Goal: Information Seeking & Learning: Learn about a topic

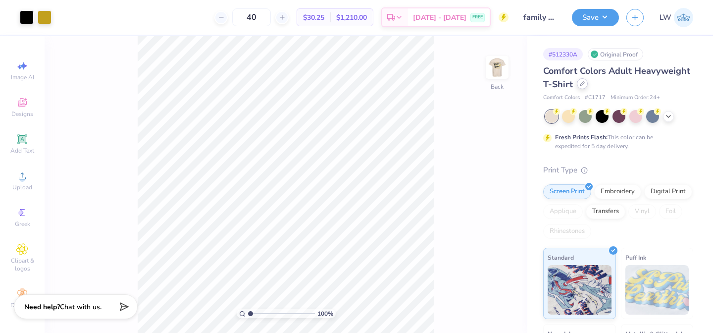
click at [579, 84] on div at bounding box center [582, 83] width 11 height 11
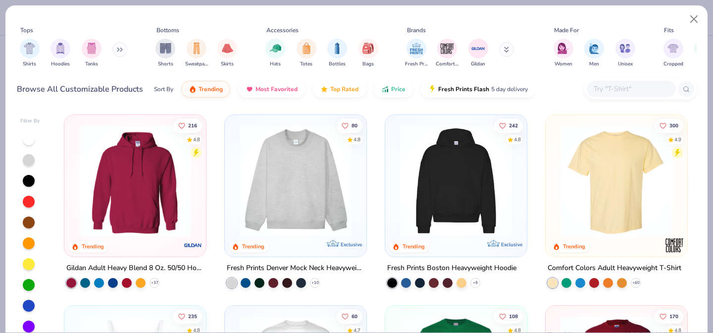
click at [126, 45] on button at bounding box center [119, 49] width 15 height 15
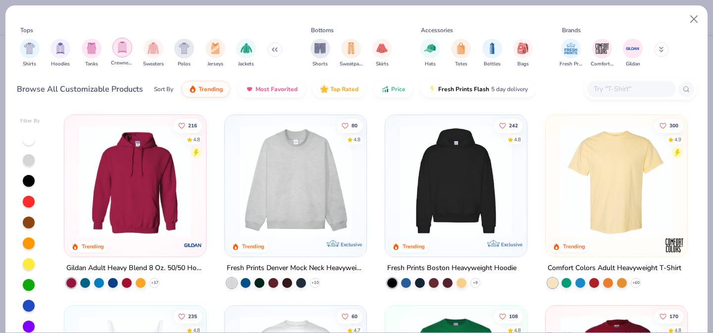
click at [128, 47] on div "filter for Crewnecks" at bounding box center [122, 48] width 20 height 20
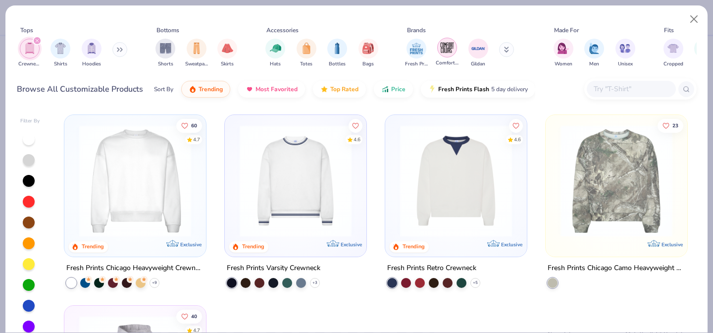
click at [441, 50] on img "filter for Comfort Colors" at bounding box center [447, 47] width 15 height 15
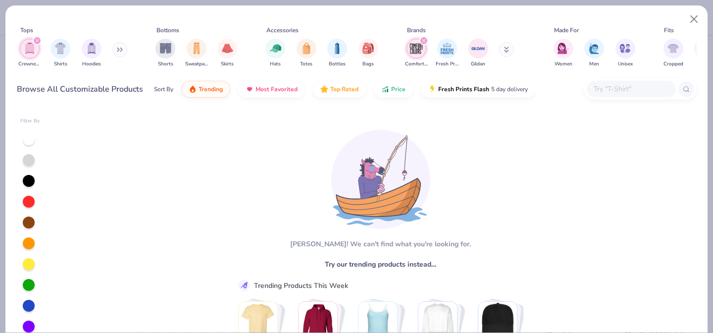
click at [39, 38] on div "filter for Crewnecks" at bounding box center [37, 40] width 9 height 9
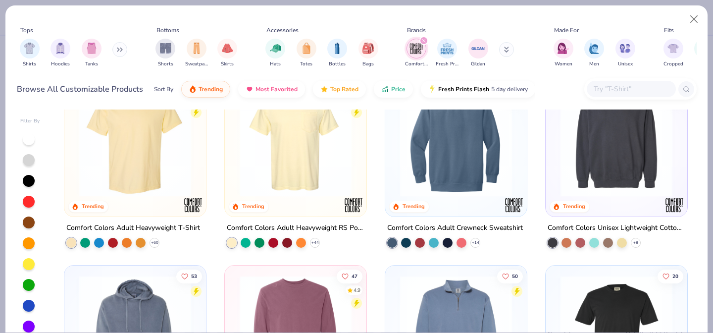
scroll to position [41, 0]
click at [437, 152] on img at bounding box center [456, 140] width 122 height 112
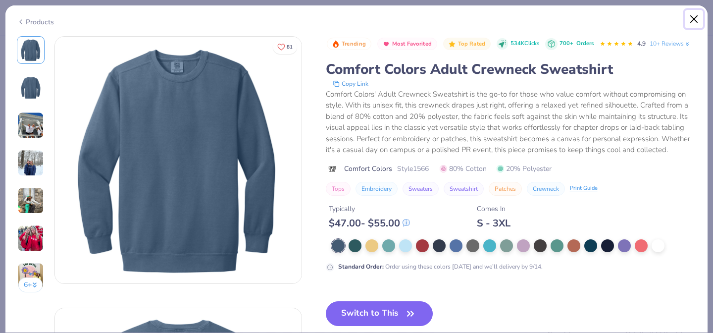
click at [692, 20] on button "Close" at bounding box center [694, 19] width 19 height 19
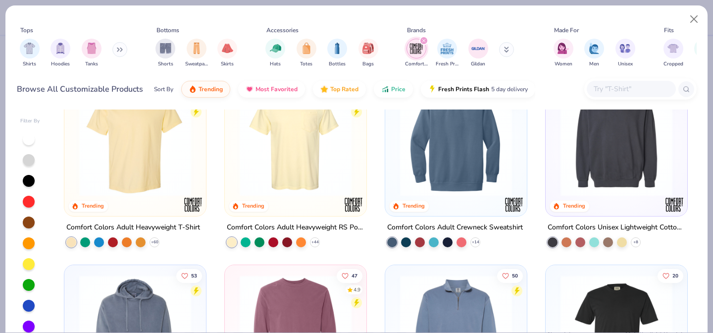
click at [628, 160] on img at bounding box center [616, 140] width 122 height 112
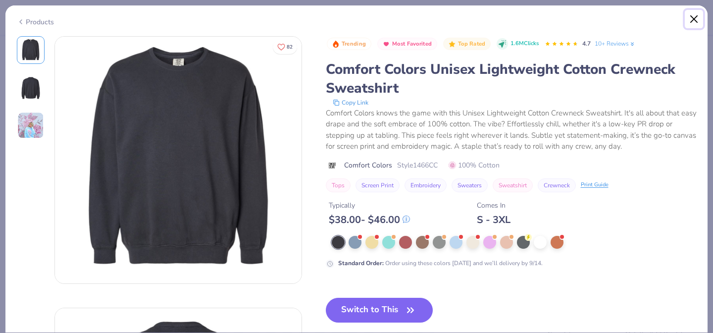
click at [695, 14] on button "Close" at bounding box center [694, 19] width 19 height 19
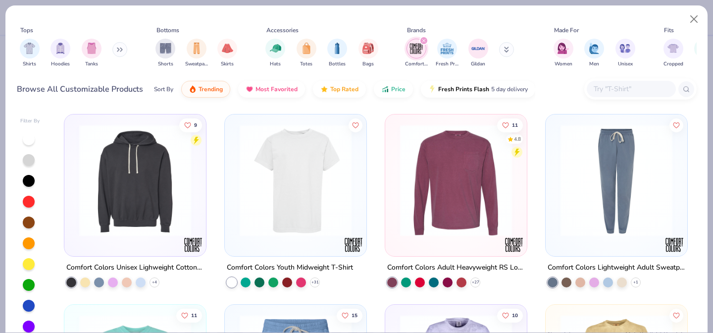
scroll to position [387, 0]
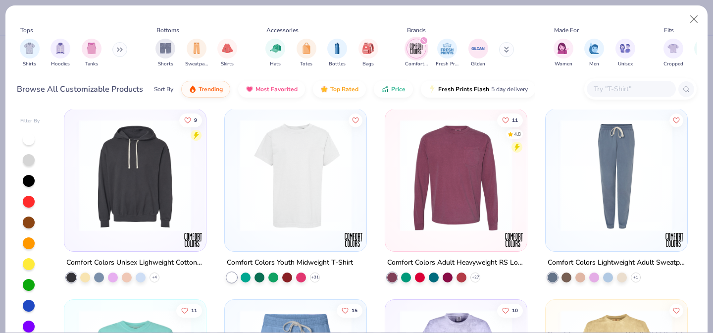
click at [435, 184] on img at bounding box center [456, 175] width 122 height 112
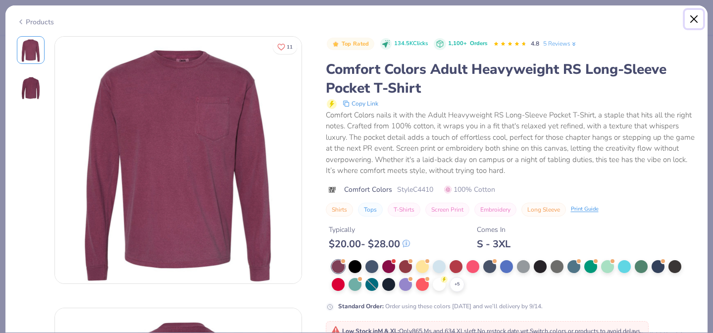
click at [685, 20] on button "Close" at bounding box center [694, 19] width 19 height 19
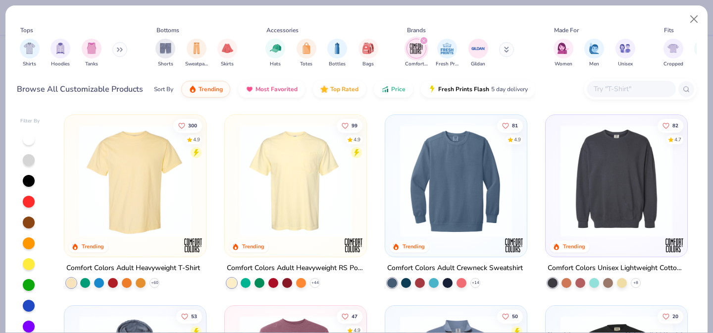
click at [115, 48] on button at bounding box center [119, 49] width 15 height 15
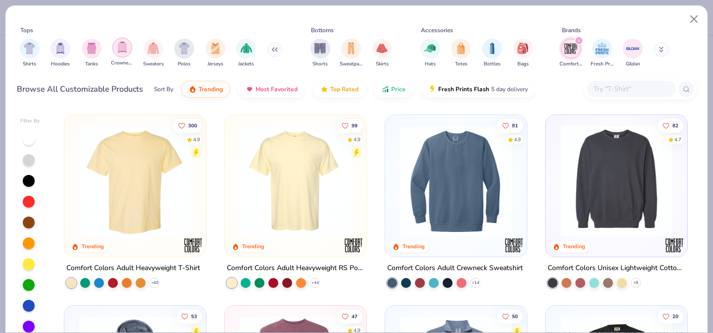
click at [123, 53] on img "filter for Crewnecks" at bounding box center [122, 47] width 11 height 11
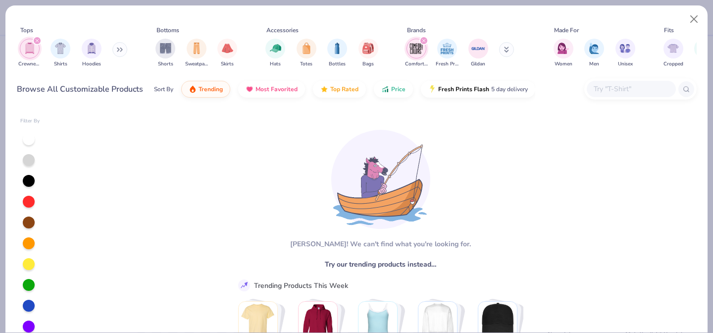
click at [425, 37] on div "filter for Comfort Colors" at bounding box center [423, 40] width 9 height 9
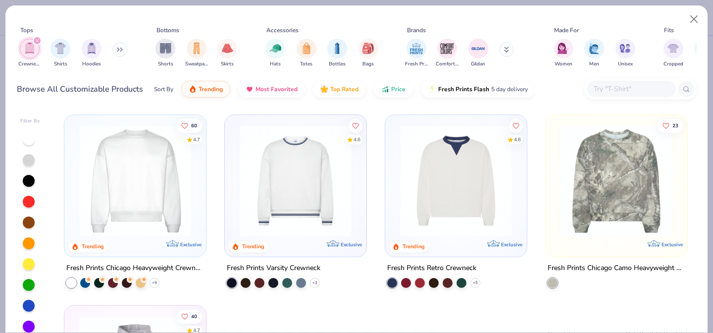
click at [146, 203] on img at bounding box center [135, 181] width 122 height 112
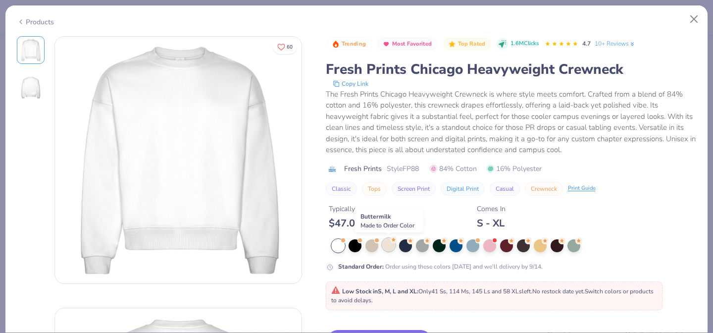
click at [388, 246] on div at bounding box center [388, 244] width 13 height 13
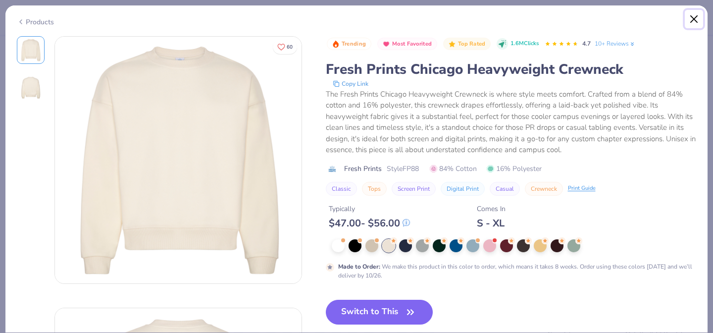
click at [694, 16] on button "Close" at bounding box center [694, 19] width 19 height 19
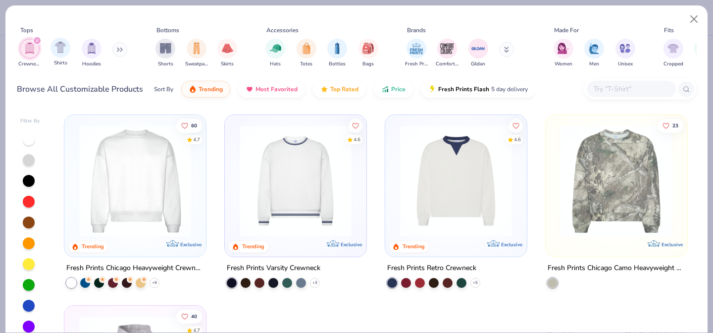
click at [38, 40] on icon "filter for Crewnecks" at bounding box center [37, 41] width 4 height 4
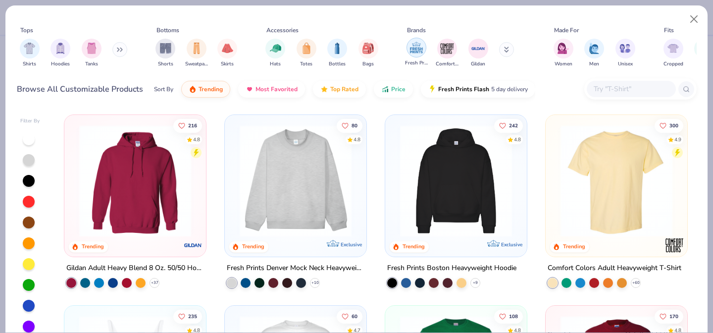
click at [450, 46] on img "filter for Comfort Colors" at bounding box center [447, 48] width 15 height 15
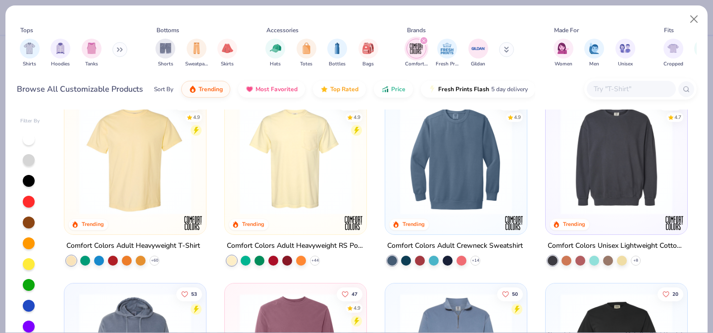
scroll to position [27, 0]
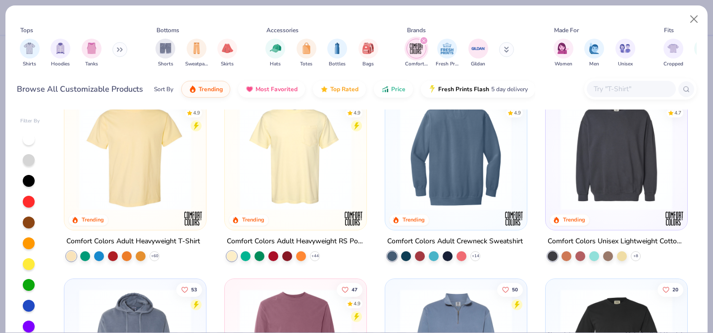
click at [395, 198] on img at bounding box center [334, 154] width 122 height 112
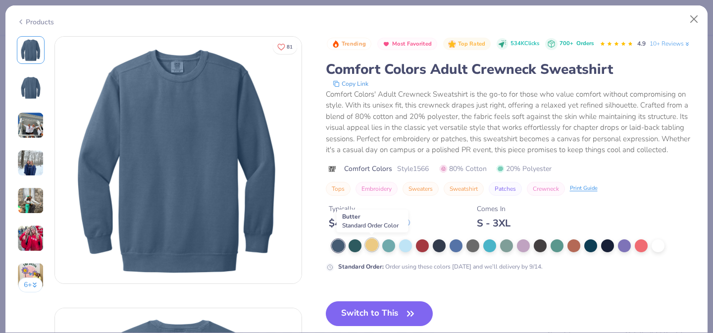
click at [374, 247] on div at bounding box center [371, 244] width 13 height 13
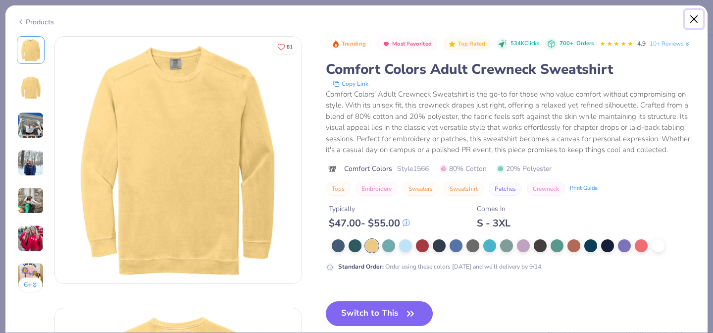
click at [692, 23] on button "Close" at bounding box center [694, 19] width 19 height 19
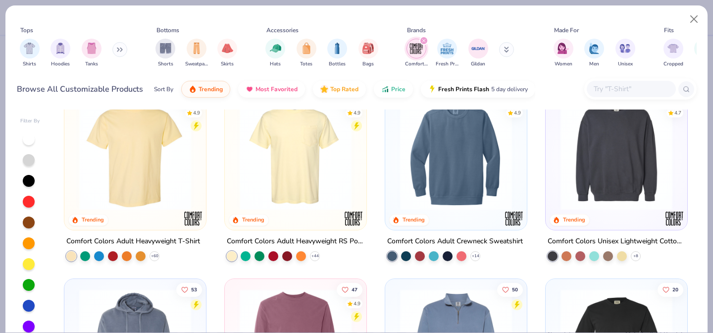
click at [614, 180] on img at bounding box center [616, 154] width 122 height 112
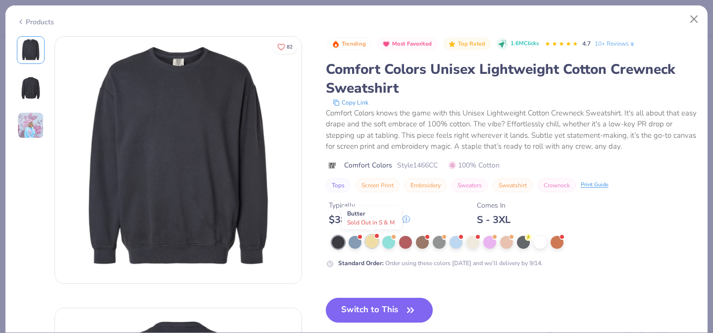
click at [369, 238] on div at bounding box center [371, 241] width 13 height 13
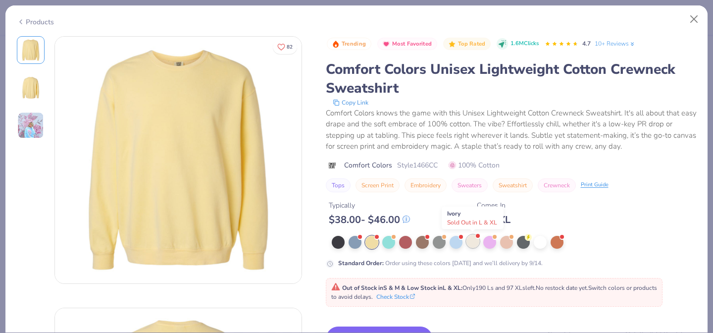
click at [473, 242] on div at bounding box center [472, 241] width 13 height 13
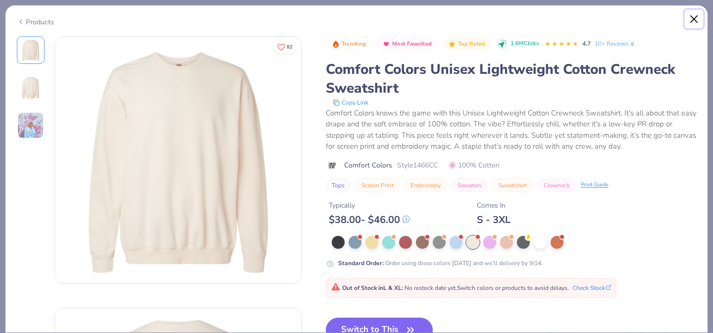
click at [695, 27] on button "Close" at bounding box center [694, 19] width 19 height 19
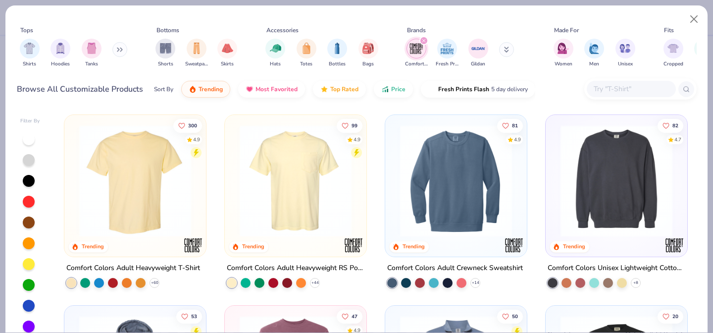
click at [115, 50] on button at bounding box center [119, 49] width 15 height 15
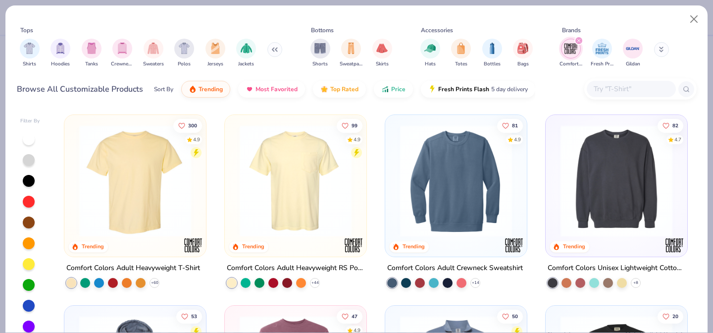
click at [578, 39] on icon "filter for Comfort Colors" at bounding box center [579, 41] width 4 height 4
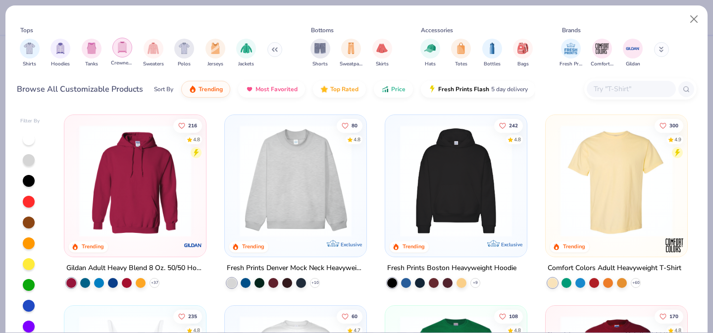
click at [117, 44] on img "filter for Crewnecks" at bounding box center [122, 47] width 11 height 11
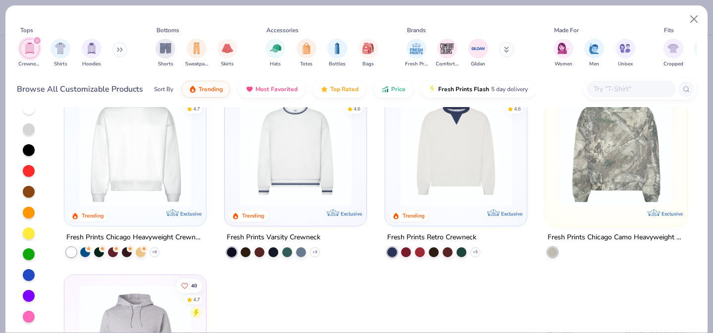
click at [38, 38] on div "filter for Crewnecks" at bounding box center [37, 40] width 9 height 9
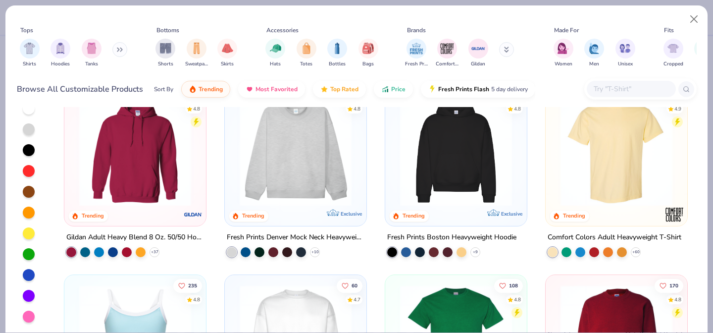
click at [505, 49] on icon at bounding box center [506, 48] width 3 height 1
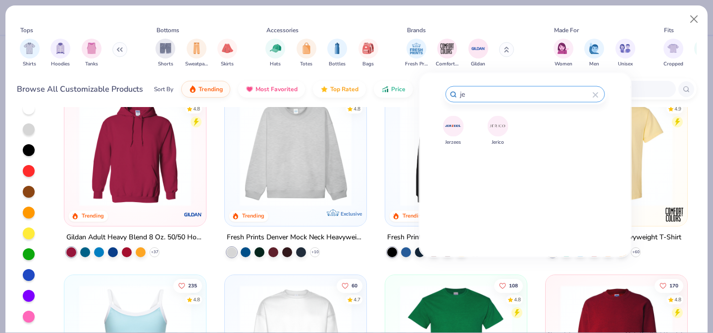
type input "je"
click at [466, 125] on div "Jerzees Jerico" at bounding box center [525, 172] width 162 height 114
click at [459, 125] on img at bounding box center [453, 125] width 17 height 17
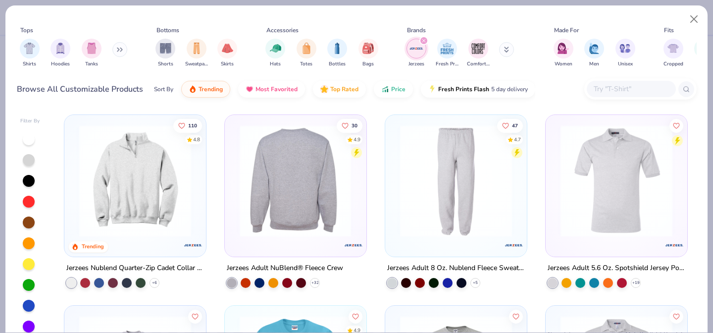
click at [235, 174] on img at bounding box center [174, 181] width 122 height 112
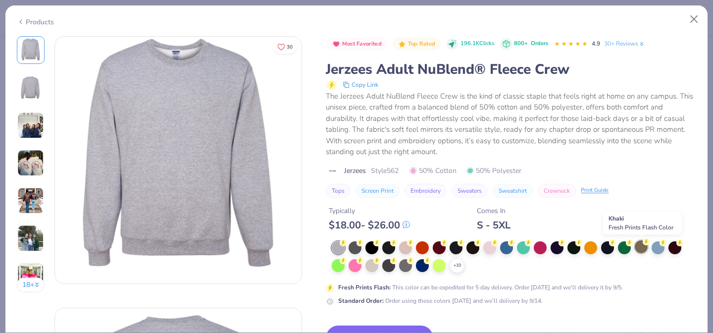
click at [641, 248] on div at bounding box center [641, 246] width 13 height 13
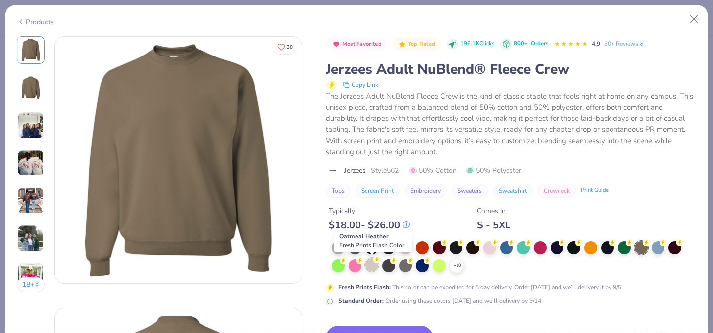
click at [378, 266] on div at bounding box center [371, 264] width 13 height 13
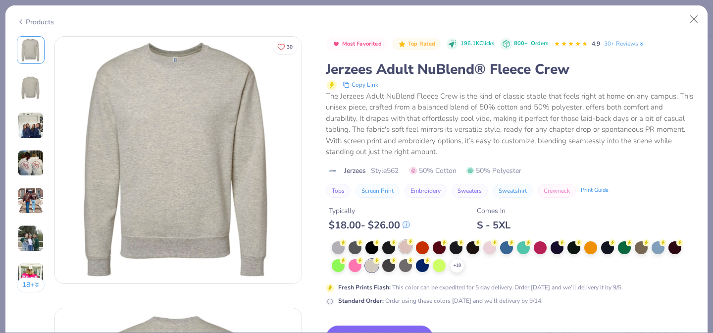
click at [407, 248] on div at bounding box center [405, 246] width 13 height 13
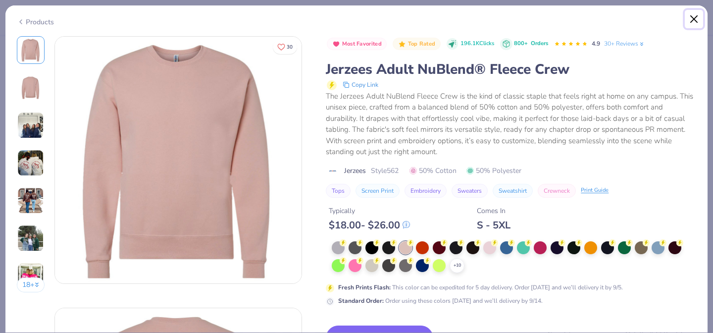
click at [692, 21] on button "Close" at bounding box center [694, 19] width 19 height 19
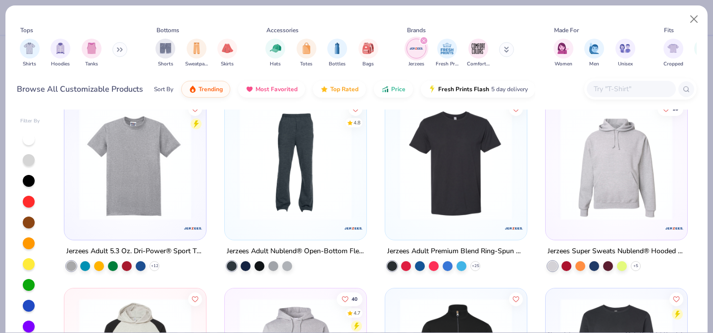
scroll to position [401, 0]
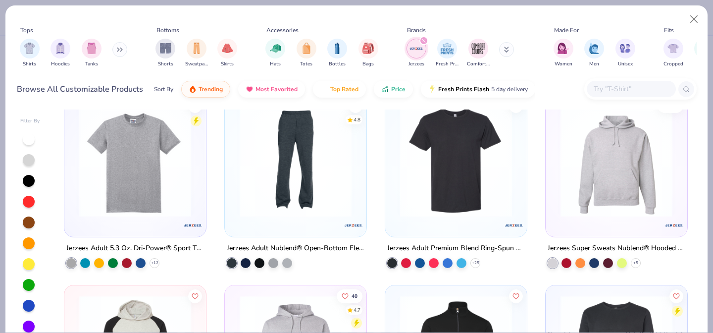
click at [421, 38] on div "filter for Jerzees" at bounding box center [423, 40] width 9 height 9
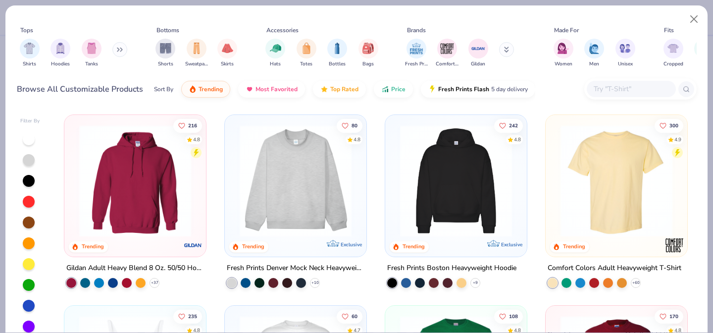
click at [603, 83] on input "text" at bounding box center [631, 88] width 76 height 11
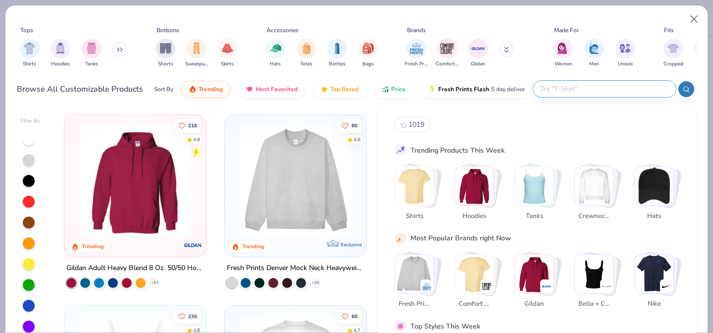
paste input "Style FP88"
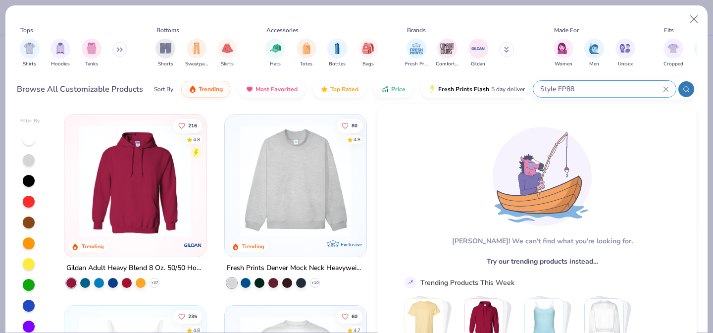
click at [558, 87] on input "Style FP88" at bounding box center [601, 88] width 124 height 11
click at [556, 88] on input "Style FP88" at bounding box center [601, 88] width 124 height 11
click at [555, 88] on input "Style FP88" at bounding box center [601, 88] width 124 height 11
type input "FP88"
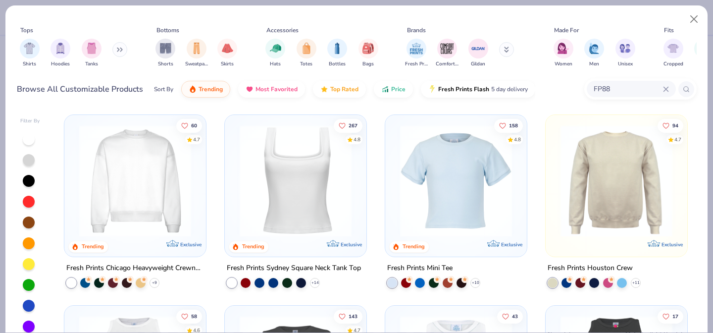
click at [169, 167] on img at bounding box center [135, 181] width 122 height 112
